Goal: Information Seeking & Learning: Check status

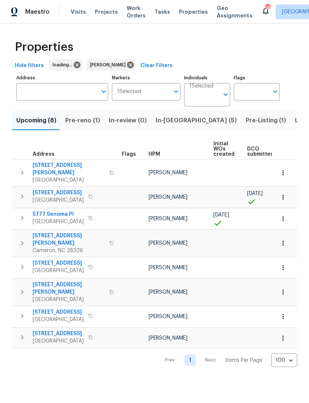
click at [82, 118] on span "Pre-reno (1)" at bounding box center [82, 120] width 35 height 10
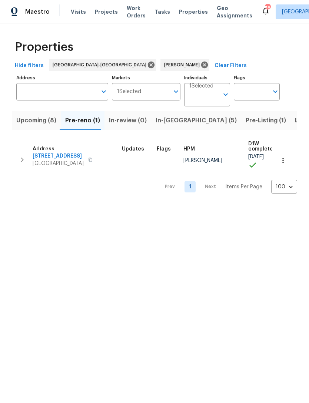
scroll to position [4, 0]
click at [42, 121] on span "Upcoming (8)" at bounding box center [36, 120] width 40 height 10
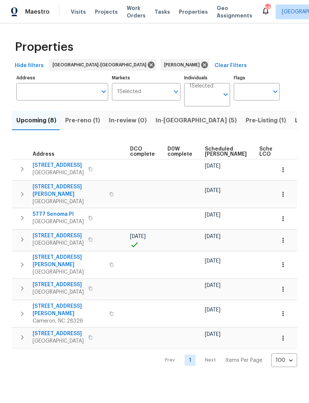
scroll to position [0, 159]
click at [200, 160] on td "[DATE]" at bounding box center [227, 170] width 55 height 21
click at [206, 153] on span "Scheduled [PERSON_NAME]" at bounding box center [224, 152] width 42 height 10
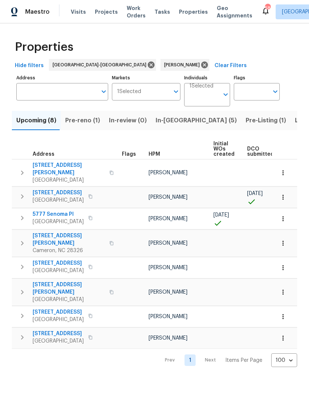
click at [181, 244] on td "[PERSON_NAME]" at bounding box center [178, 243] width 65 height 27
click at [94, 119] on span "Pre-reno (1)" at bounding box center [82, 120] width 35 height 10
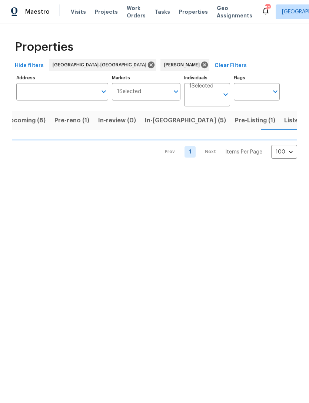
scroll to position [0, 11]
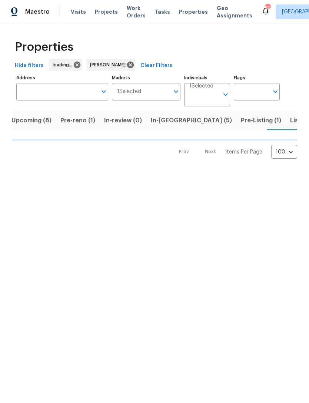
scroll to position [0, 11]
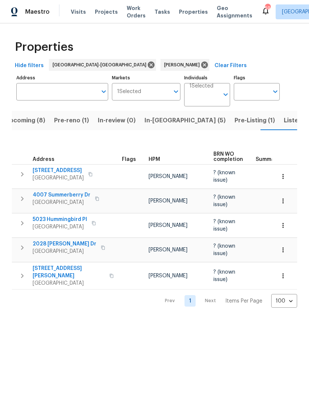
click at [37, 121] on span "Upcoming (8)" at bounding box center [25, 120] width 40 height 10
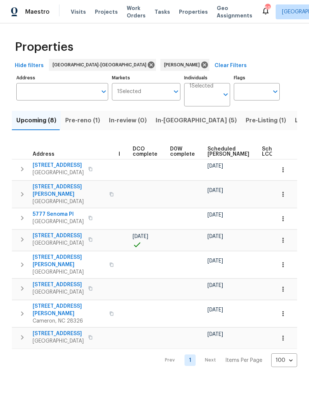
scroll to position [0, 155]
click at [214, 151] on span "Scheduled [PERSON_NAME]" at bounding box center [228, 152] width 42 height 10
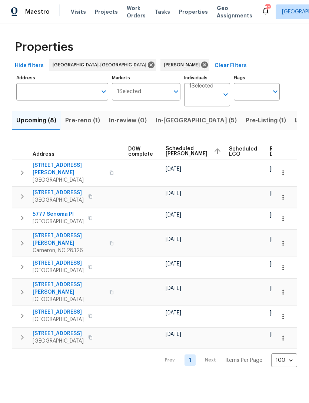
scroll to position [0, 196]
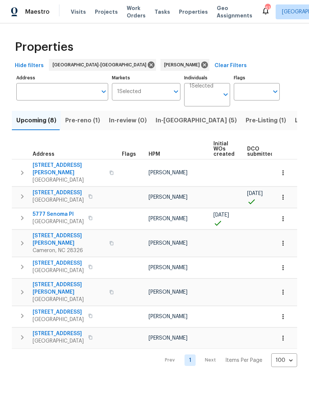
click at [58, 330] on span "[STREET_ADDRESS]" at bounding box center [58, 333] width 51 height 7
click at [87, 121] on span "Pre-reno (1)" at bounding box center [82, 120] width 35 height 10
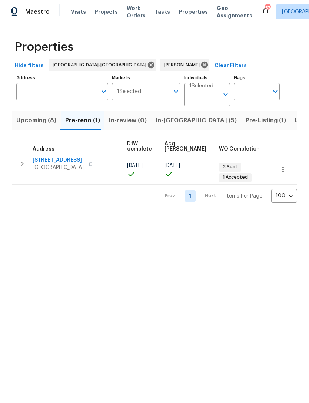
scroll to position [0, 121]
click at [44, 118] on span "Upcoming (8)" at bounding box center [36, 120] width 40 height 10
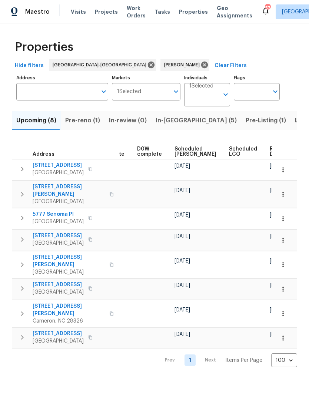
scroll to position [0, 187]
click at [182, 155] on span "Scheduled COE" at bounding box center [196, 152] width 42 height 10
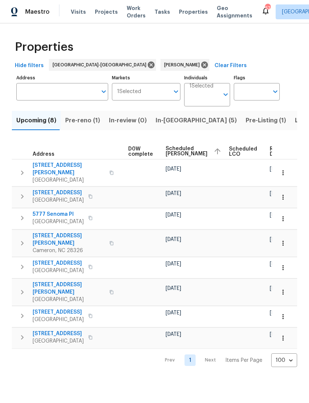
scroll to position [0, 196]
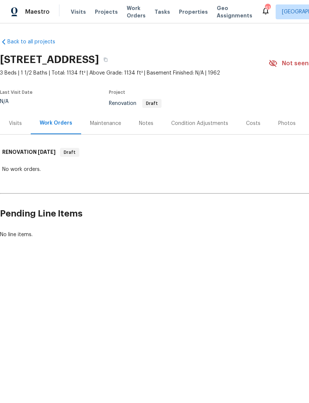
click at [187, 122] on div "Condition Adjustments" at bounding box center [199, 123] width 57 height 7
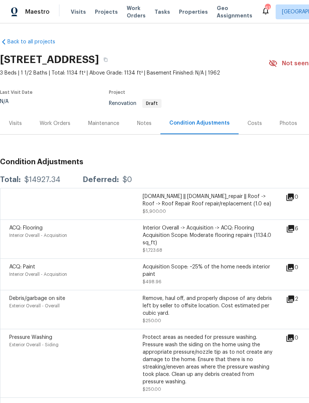
click at [295, 228] on icon at bounding box center [290, 228] width 9 height 9
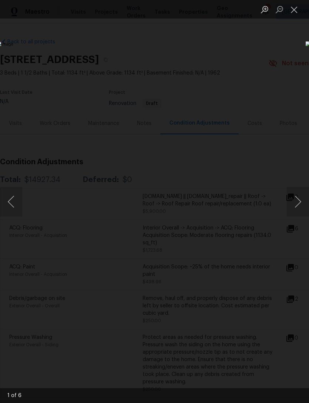
click at [295, 202] on button "Next image" at bounding box center [298, 202] width 22 height 30
click at [301, 200] on button "Next image" at bounding box center [298, 202] width 22 height 30
click at [299, 202] on button "Next image" at bounding box center [298, 202] width 22 height 30
click at [300, 204] on button "Next image" at bounding box center [298, 202] width 22 height 30
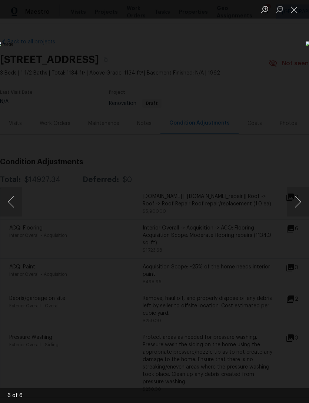
click at [300, 204] on button "Next image" at bounding box center [298, 202] width 22 height 30
click at [294, 6] on button "Close lightbox" at bounding box center [294, 9] width 15 height 13
